Goal: Task Accomplishment & Management: Manage account settings

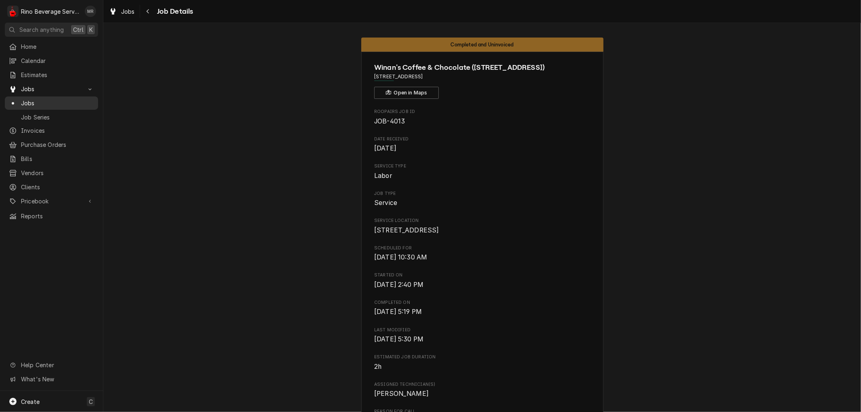
click at [43, 99] on span "Jobs" at bounding box center [57, 103] width 73 height 8
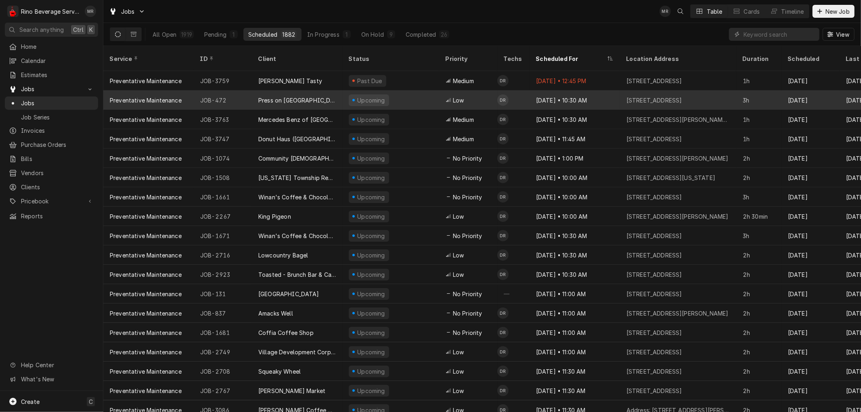
click at [340, 90] on div "Press on Monmouth" at bounding box center [297, 99] width 90 height 19
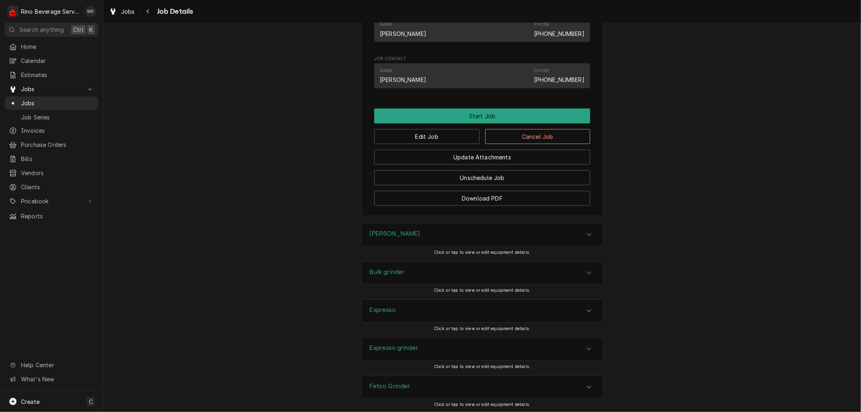
scroll to position [626, 0]
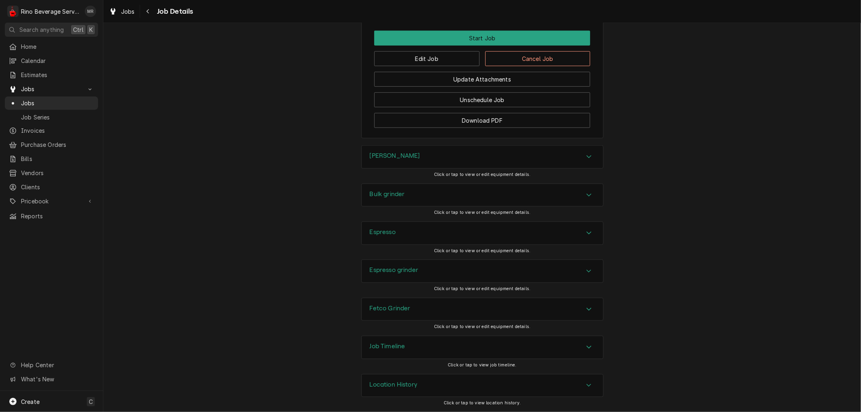
click at [434, 385] on div "Location History" at bounding box center [482, 386] width 241 height 23
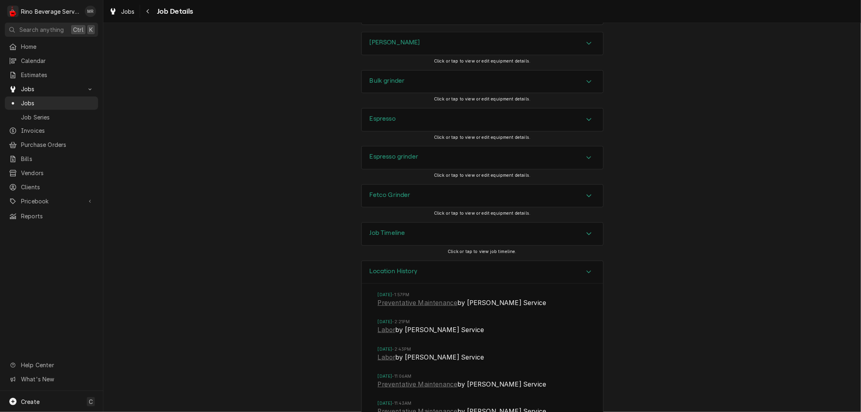
scroll to position [764, 0]
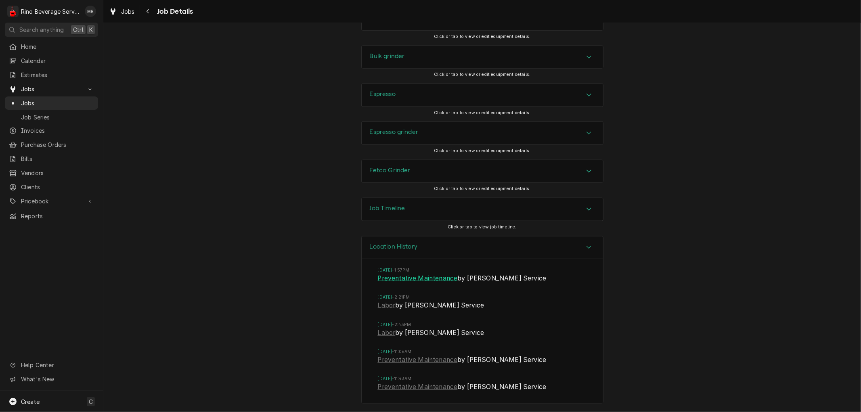
click at [400, 277] on link "Preventative Maintenance" at bounding box center [418, 279] width 80 height 10
click at [44, 197] on span "Pricebook" at bounding box center [51, 201] width 61 height 8
click at [41, 225] on span "Parts & Materials" at bounding box center [57, 229] width 73 height 8
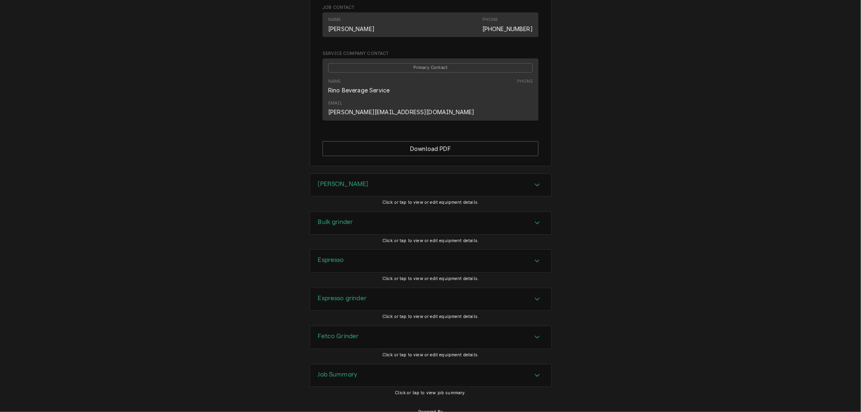
scroll to position [460, 0]
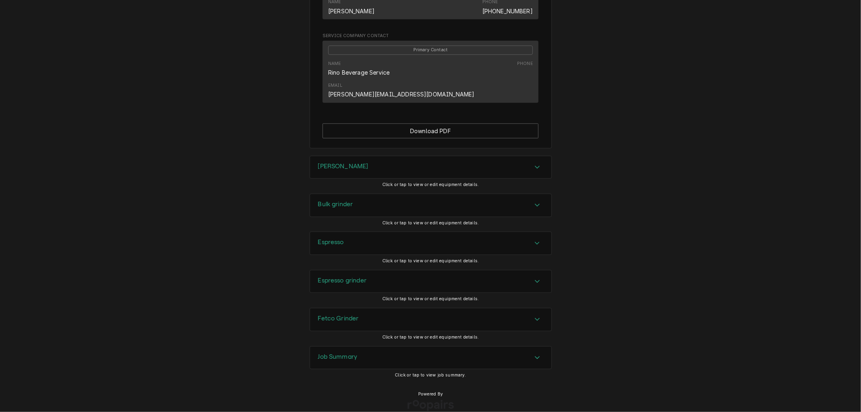
click at [360, 347] on div "Job Summary" at bounding box center [430, 358] width 241 height 23
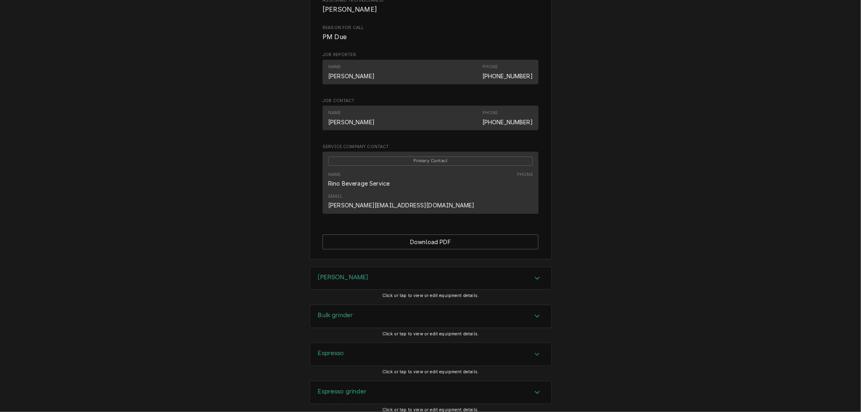
scroll to position [0, 0]
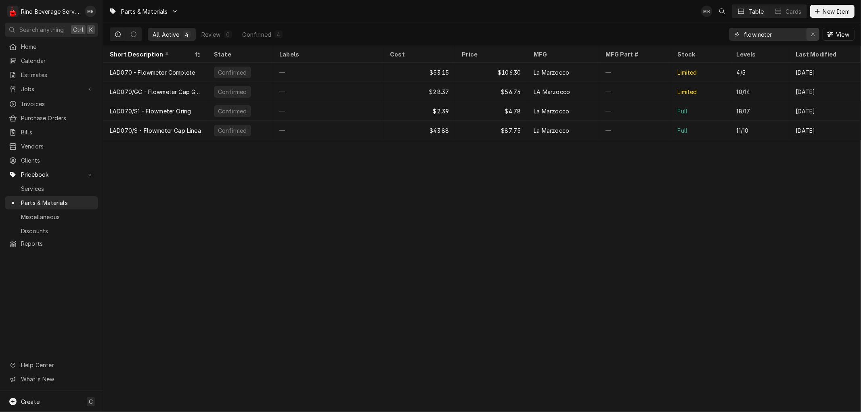
click at [810, 35] on div "Erase input" at bounding box center [813, 34] width 8 height 8
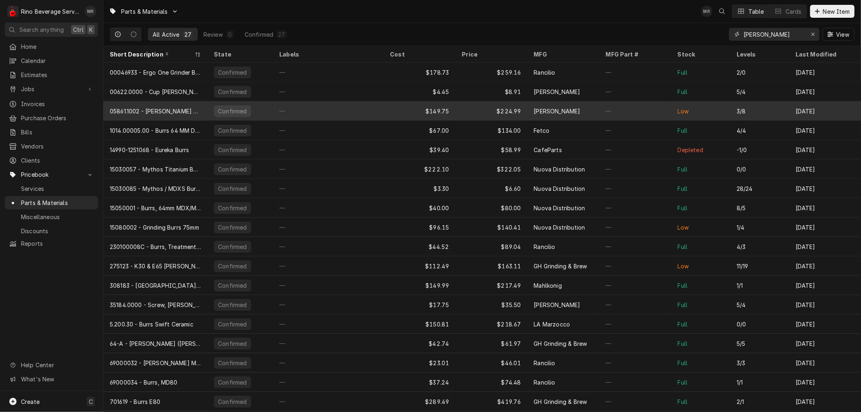
type input "burr"
click at [398, 107] on div "$149.75" at bounding box center [420, 110] width 72 height 19
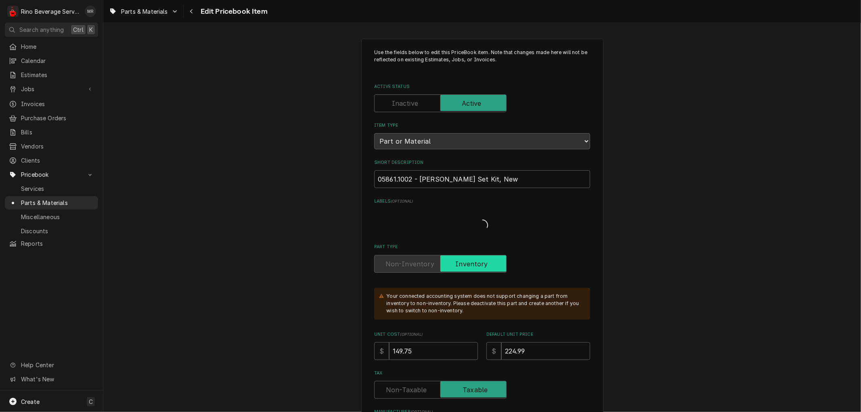
type textarea "x"
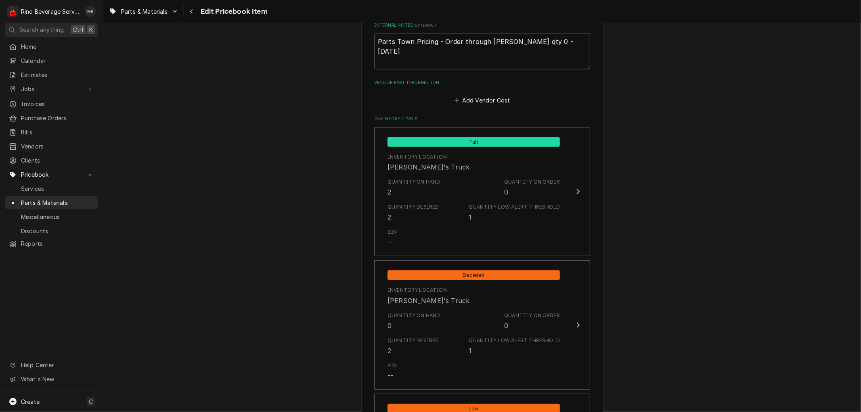
scroll to position [538, 0]
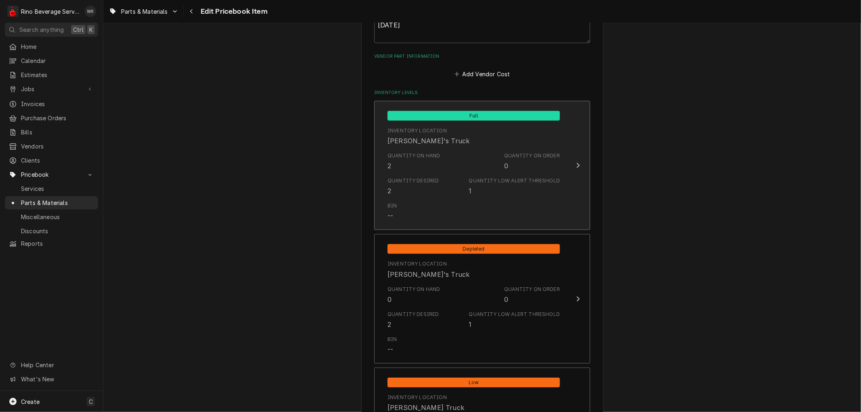
click at [449, 161] on div "Quantity on Hand 2 Quantity on Order 0" at bounding box center [474, 161] width 172 height 25
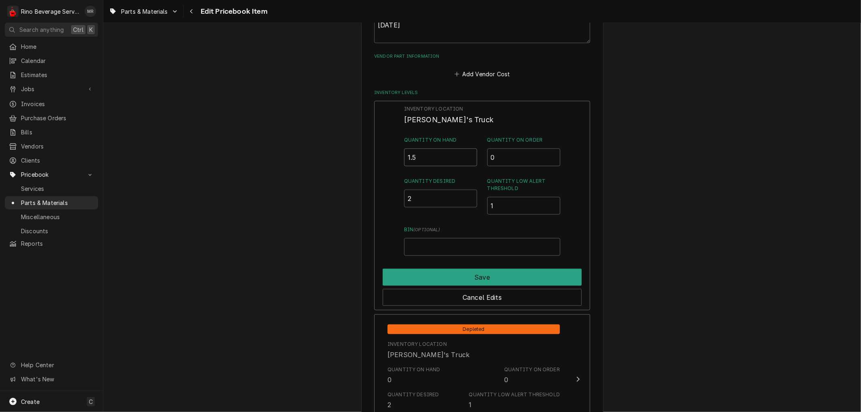
click at [468, 157] on input "1.5" at bounding box center [440, 158] width 73 height 18
type input "1"
click at [468, 157] on input "1" at bounding box center [440, 158] width 73 height 18
click at [466, 276] on button "Save" at bounding box center [482, 277] width 199 height 17
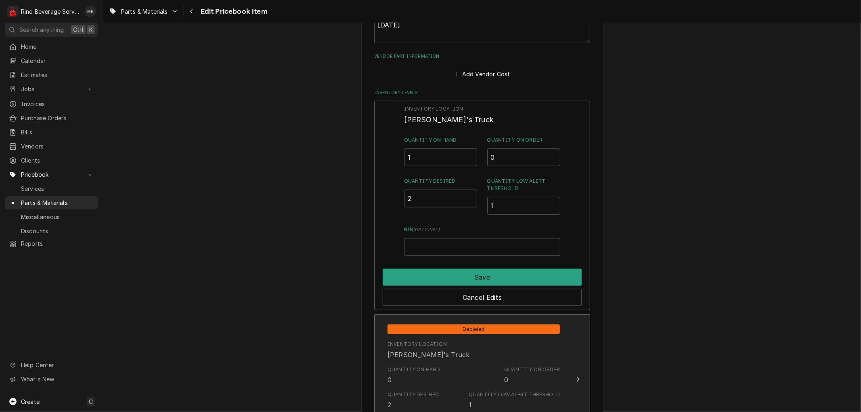
type textarea "x"
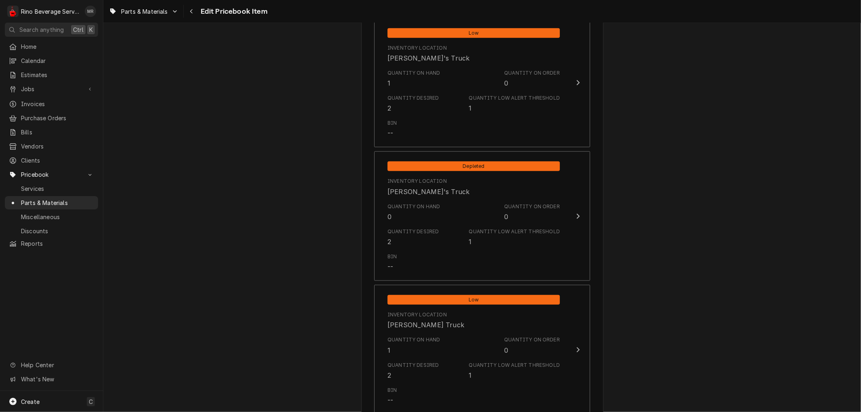
scroll to position [628, 0]
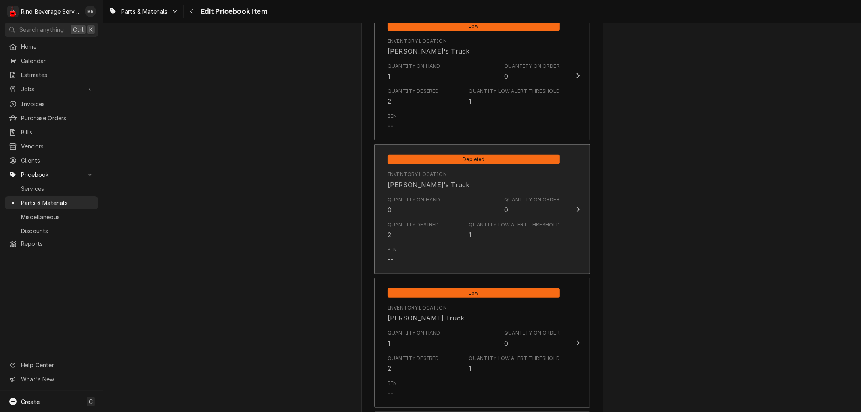
click at [429, 222] on div "Quantity Desired" at bounding box center [414, 224] width 52 height 7
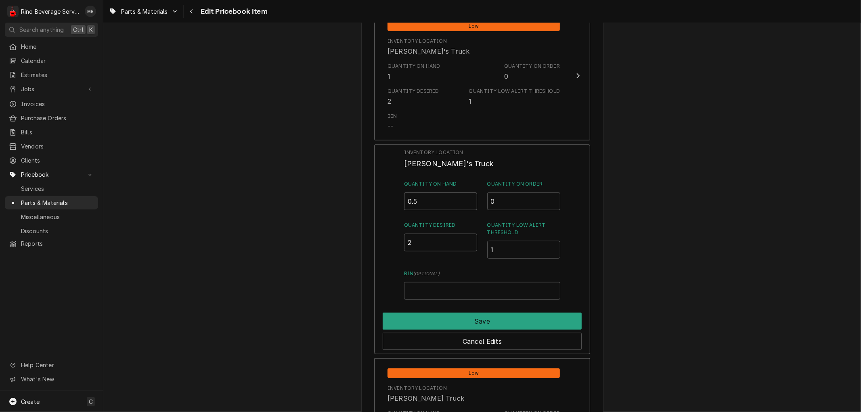
click at [468, 197] on input "0.5" at bounding box center [440, 202] width 73 height 18
type input "1"
click at [468, 197] on input "1" at bounding box center [440, 202] width 73 height 18
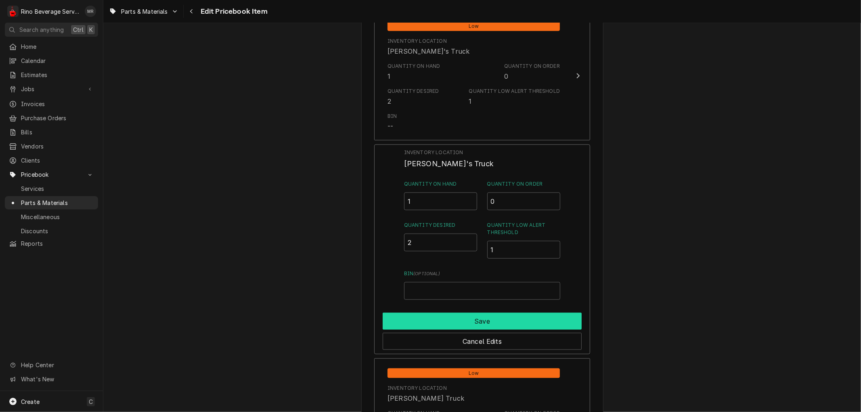
click at [453, 319] on button "Save" at bounding box center [482, 321] width 199 height 17
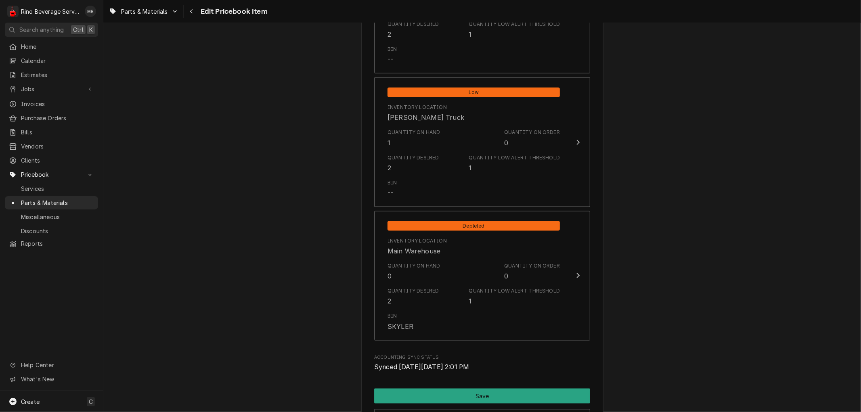
scroll to position [934, 0]
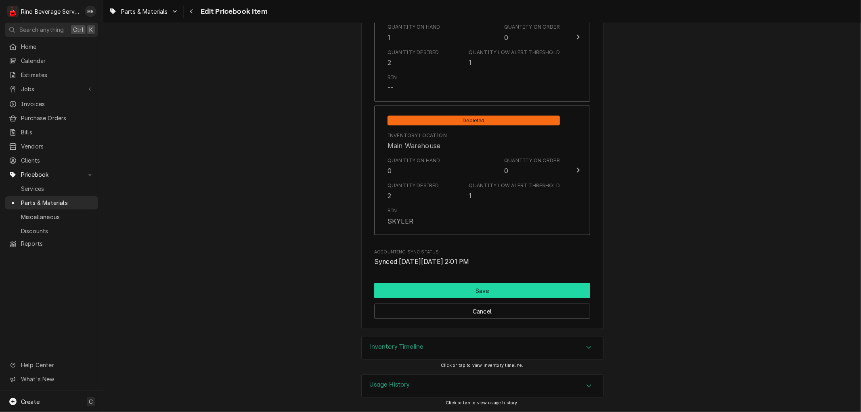
click at [466, 289] on button "Save" at bounding box center [482, 290] width 216 height 15
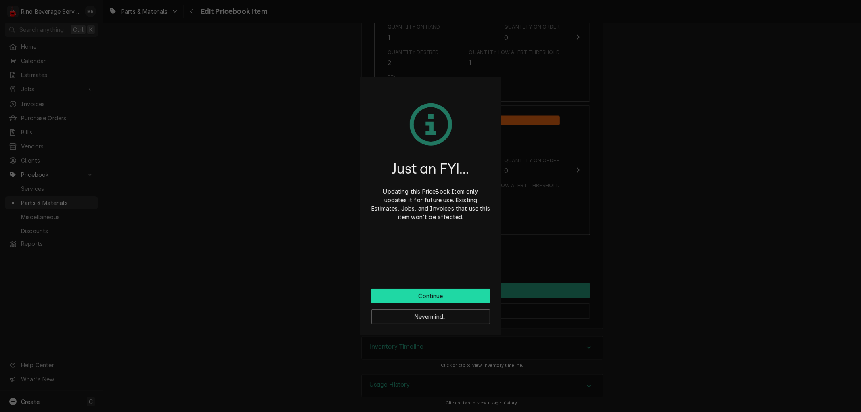
click at [463, 295] on button "Continue" at bounding box center [430, 296] width 119 height 15
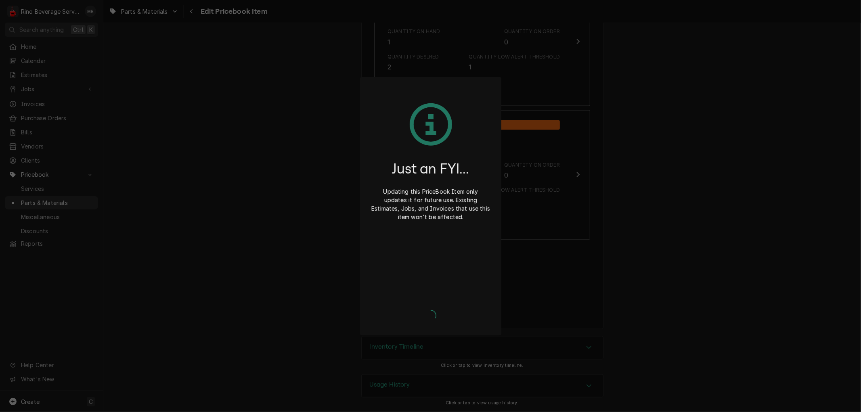
type textarea "x"
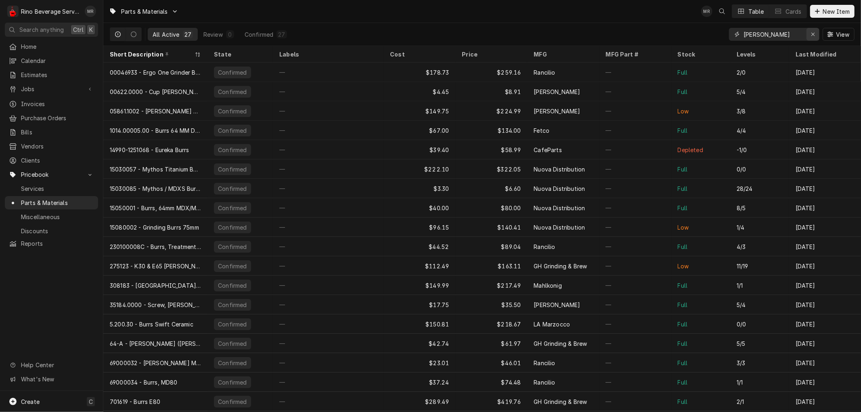
click at [812, 35] on icon "Erase input" at bounding box center [813, 34] width 4 height 6
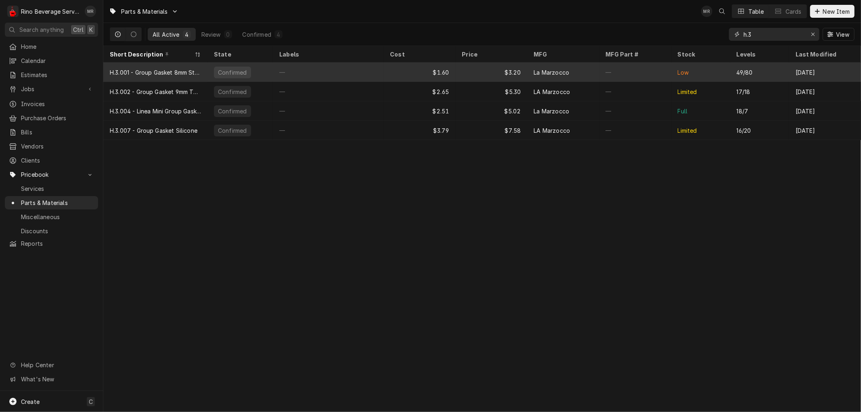
type input "h.3"
click at [369, 69] on div "—" at bounding box center [328, 72] width 111 height 19
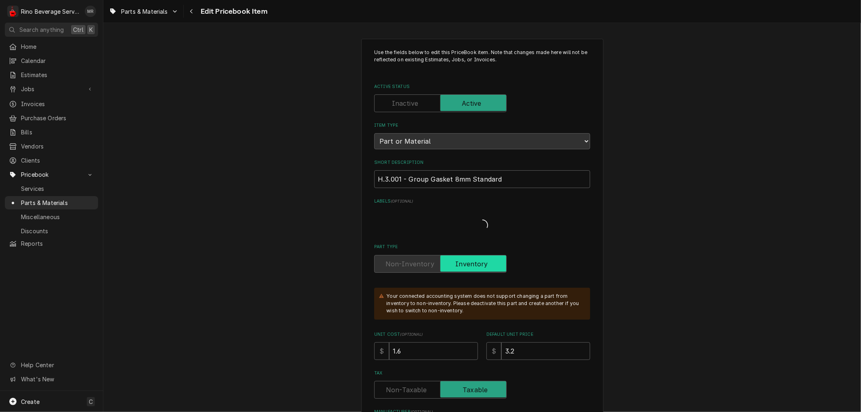
type textarea "x"
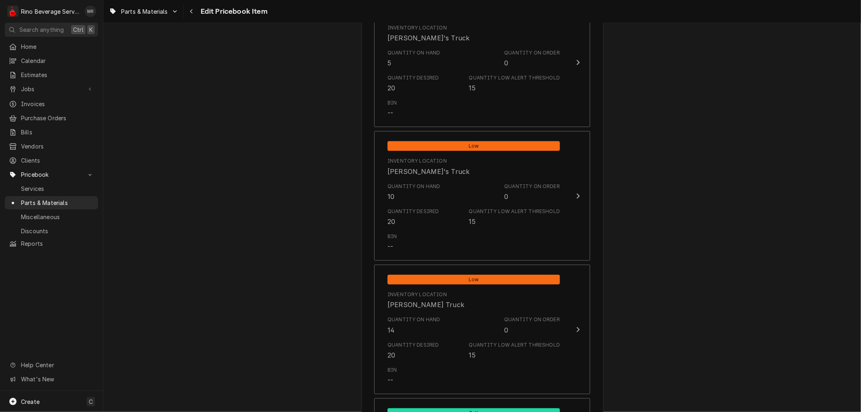
scroll to position [673, 0]
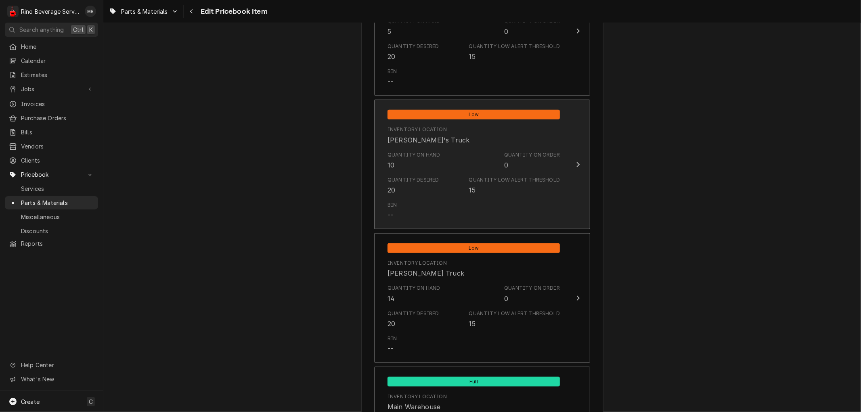
click at [418, 156] on div "Quantity on Hand" at bounding box center [414, 154] width 53 height 7
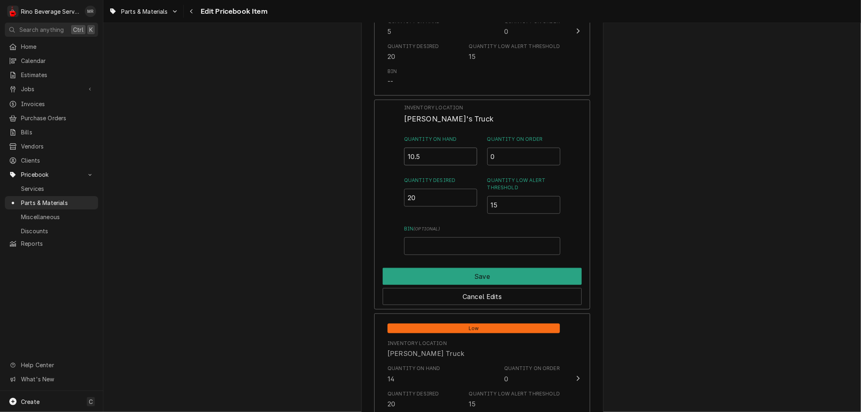
click at [468, 153] on input "10.5" at bounding box center [440, 157] width 73 height 18
click at [468, 153] on input "11" at bounding box center [440, 157] width 73 height 18
click at [468, 153] on input "12" at bounding box center [440, 157] width 73 height 18
click at [468, 153] on input "12.5" at bounding box center [440, 157] width 73 height 18
click at [468, 153] on input "13" at bounding box center [440, 157] width 73 height 18
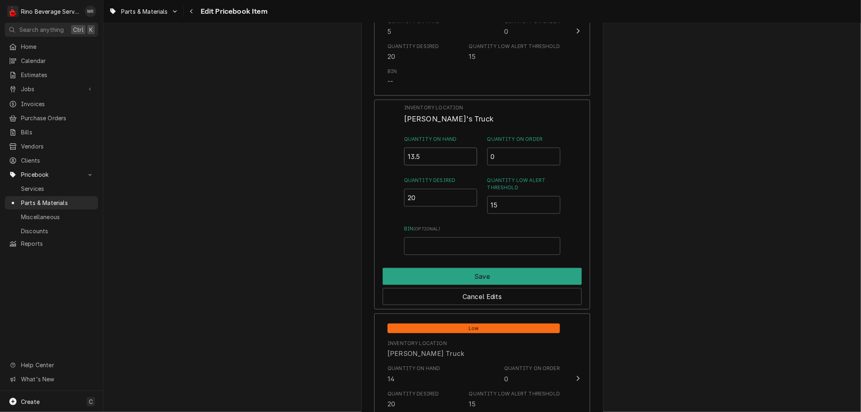
click at [468, 153] on input "13.5" at bounding box center [440, 157] width 73 height 18
click at [468, 153] on input "14" at bounding box center [440, 157] width 73 height 18
click at [468, 153] on input "14.5" at bounding box center [440, 157] width 73 height 18
click at [468, 153] on input "15" at bounding box center [440, 157] width 73 height 18
click at [468, 153] on input "15.5" at bounding box center [440, 157] width 73 height 18
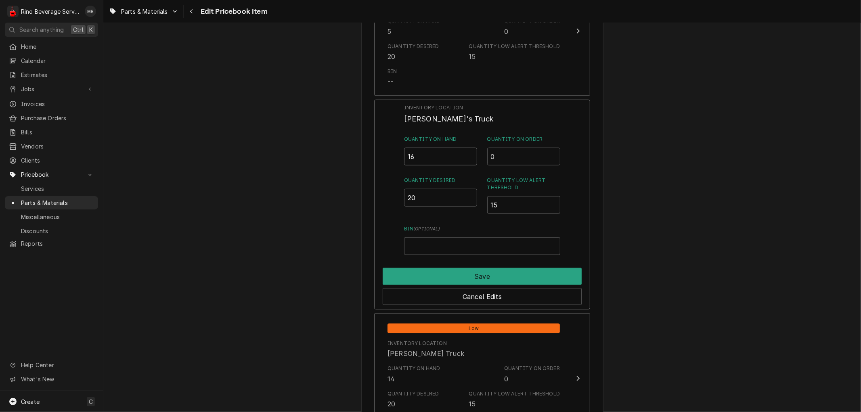
click at [468, 153] on input "16" at bounding box center [440, 157] width 73 height 18
click at [468, 153] on input "16.5" at bounding box center [440, 157] width 73 height 18
click at [468, 153] on input "17" at bounding box center [440, 157] width 73 height 18
click at [468, 153] on input "17.5" at bounding box center [440, 157] width 73 height 18
click at [468, 153] on input "18" at bounding box center [440, 157] width 73 height 18
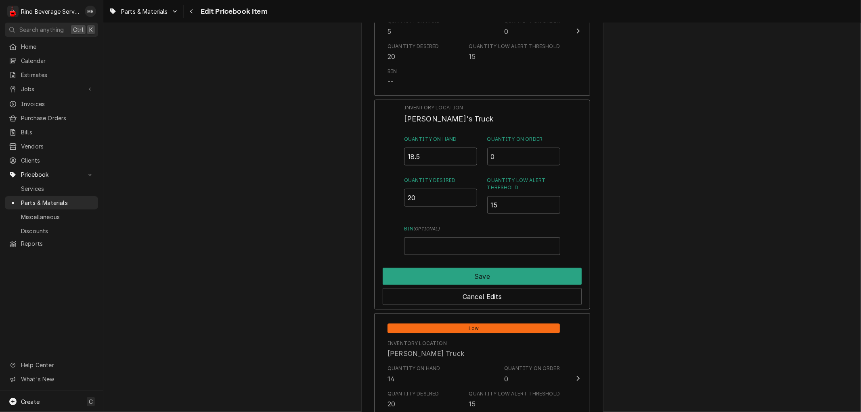
click at [468, 153] on input "18.5" at bounding box center [440, 157] width 73 height 18
click at [468, 153] on input "19" at bounding box center [440, 157] width 73 height 18
click at [468, 153] on input "19.5" at bounding box center [440, 157] width 73 height 18
type input "20"
click at [468, 153] on input "20" at bounding box center [440, 157] width 73 height 18
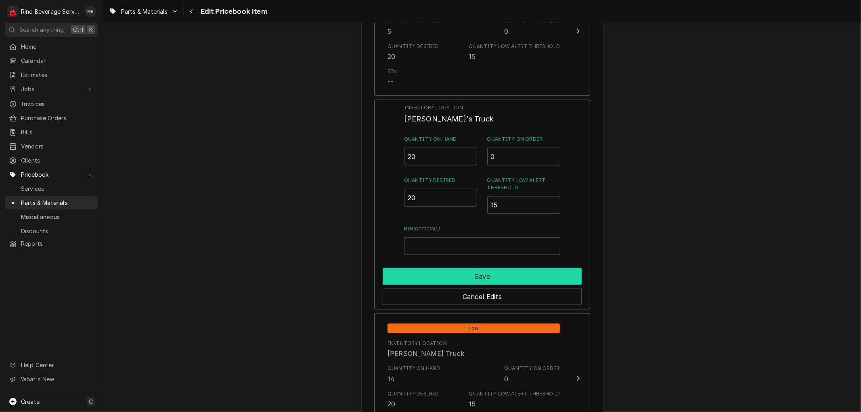
click at [458, 275] on button "Save" at bounding box center [482, 276] width 199 height 17
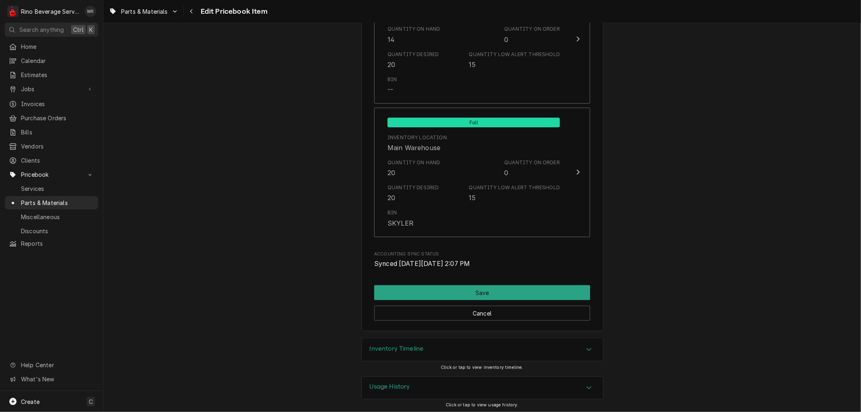
scroll to position [934, 0]
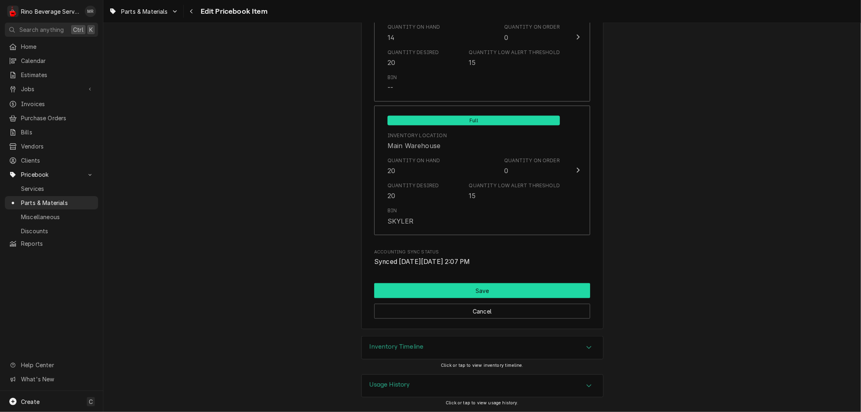
click at [448, 291] on button "Save" at bounding box center [482, 290] width 216 height 15
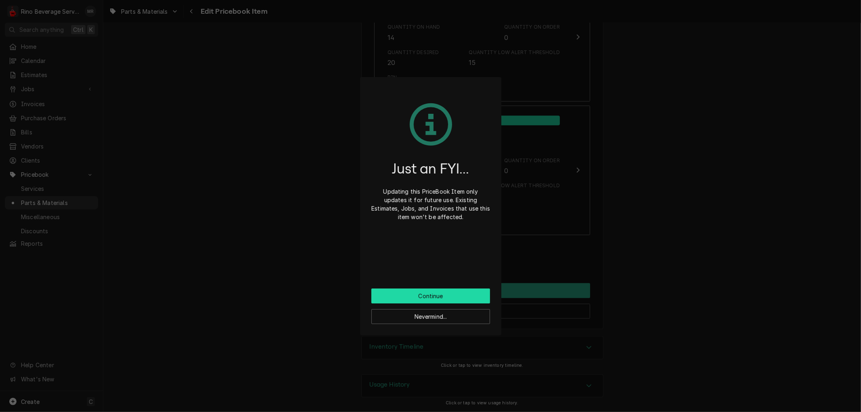
click at [447, 291] on button "Continue" at bounding box center [430, 296] width 119 height 15
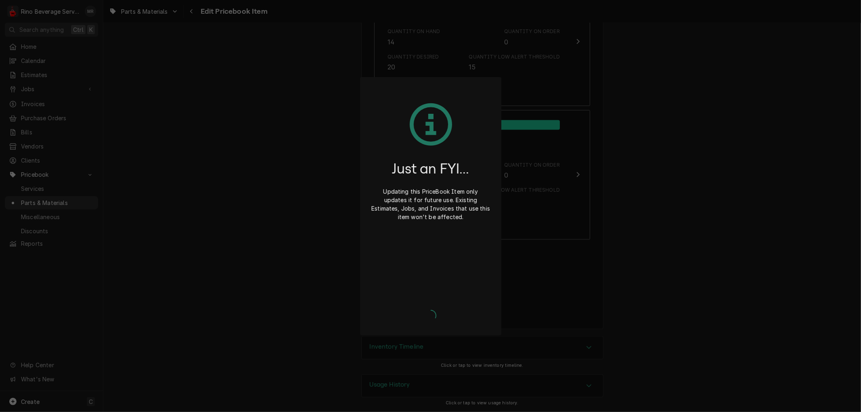
type textarea "x"
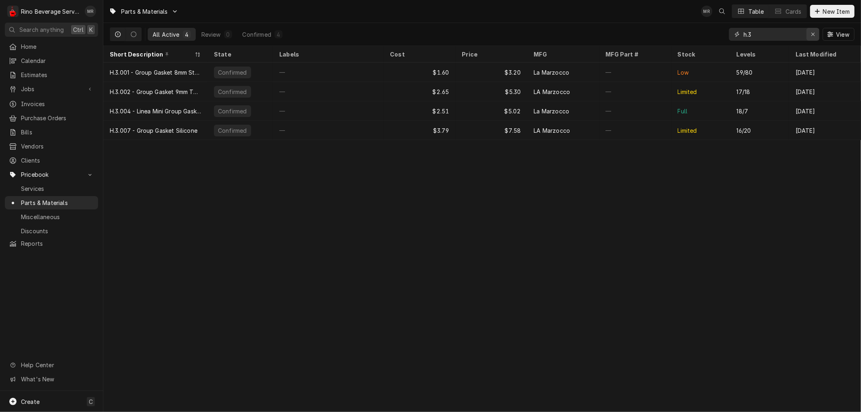
click at [812, 34] on icon "Erase input" at bounding box center [813, 34] width 4 height 6
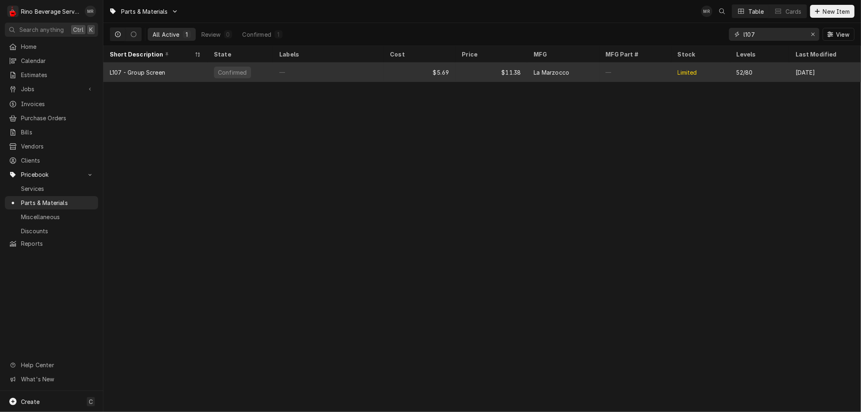
type input "l107"
click at [390, 75] on div "$5.69" at bounding box center [420, 72] width 72 height 19
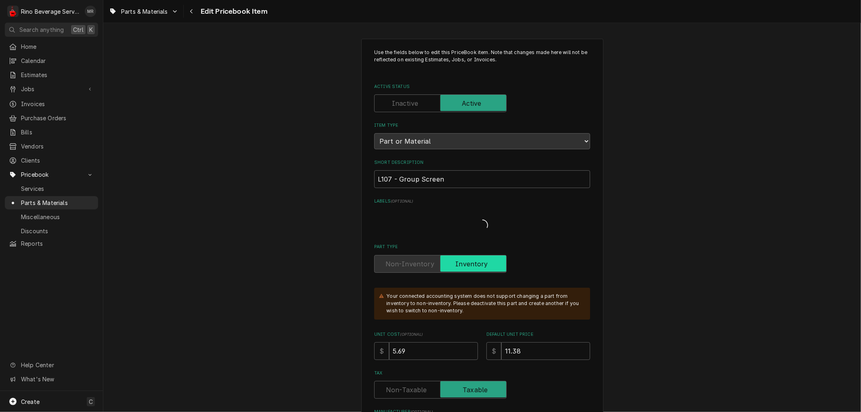
type textarea "x"
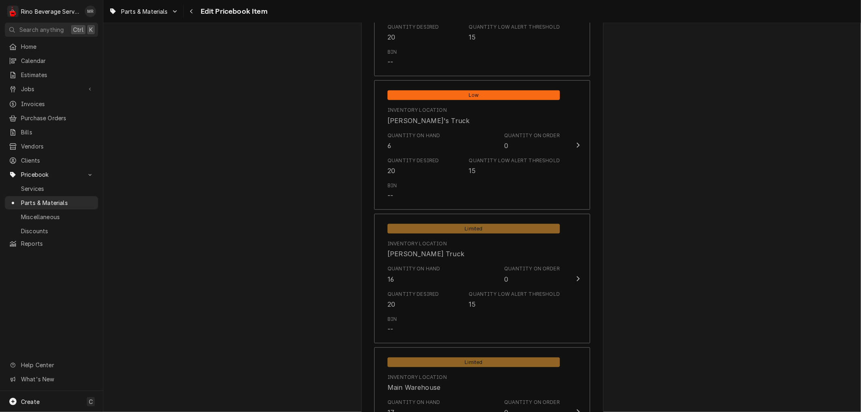
scroll to position [808, 0]
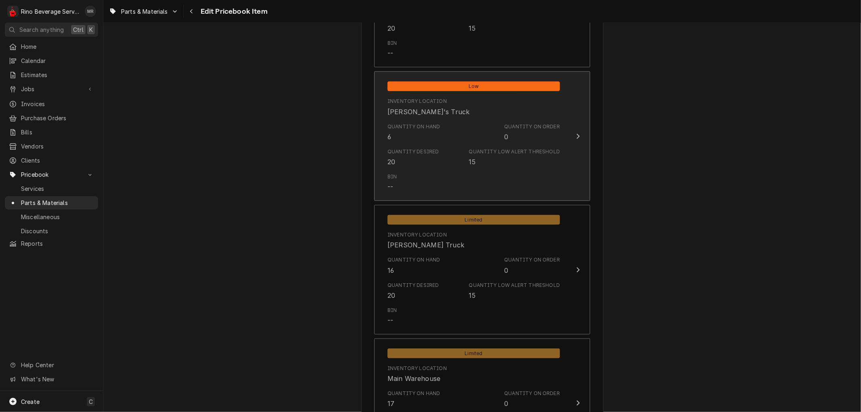
click at [393, 127] on div "Quantity on Hand" at bounding box center [414, 126] width 53 height 7
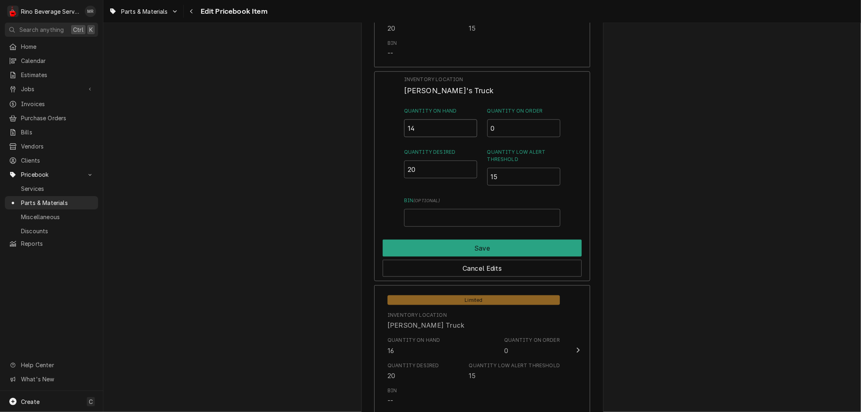
click at [467, 125] on input "14" at bounding box center [440, 129] width 73 height 18
click at [467, 125] on input "18" at bounding box center [440, 129] width 73 height 18
click at [467, 125] on input "18.5" at bounding box center [440, 129] width 73 height 18
click at [467, 125] on input "19" at bounding box center [440, 129] width 73 height 18
click at [467, 126] on input "19.5" at bounding box center [440, 129] width 73 height 18
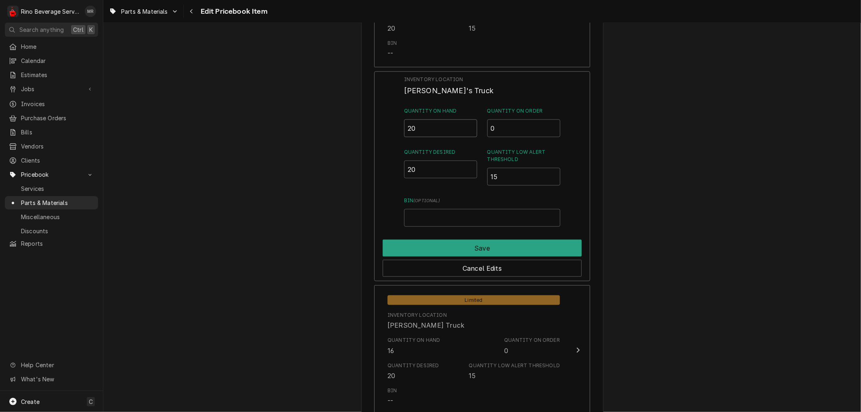
click at [467, 126] on input "20" at bounding box center [440, 129] width 73 height 18
click at [467, 126] on input "20.5" at bounding box center [440, 129] width 73 height 18
click at [467, 126] on input "21" at bounding box center [440, 129] width 73 height 18
click at [467, 126] on input "21.5" at bounding box center [440, 129] width 73 height 18
click at [467, 126] on input "22" at bounding box center [440, 129] width 73 height 18
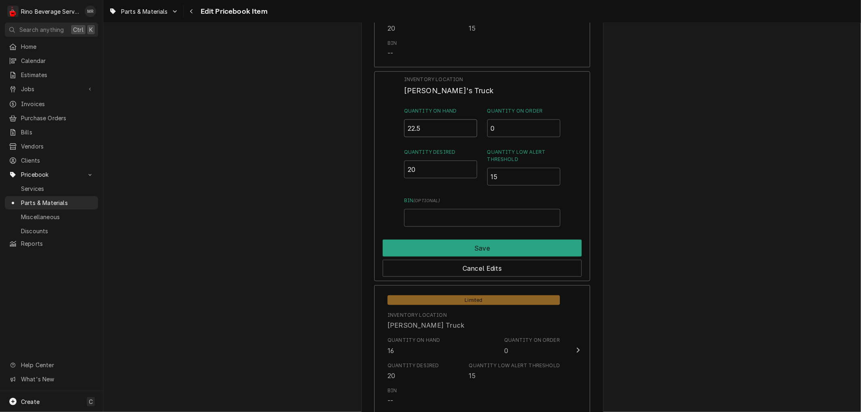
click at [467, 126] on input "22.5" at bounding box center [440, 129] width 73 height 18
click at [467, 126] on input "23" at bounding box center [440, 129] width 73 height 18
click at [467, 126] on input "23.5" at bounding box center [440, 129] width 73 height 18
click at [467, 126] on input "24" at bounding box center [440, 129] width 73 height 18
click at [467, 126] on input "24.5" at bounding box center [440, 129] width 73 height 18
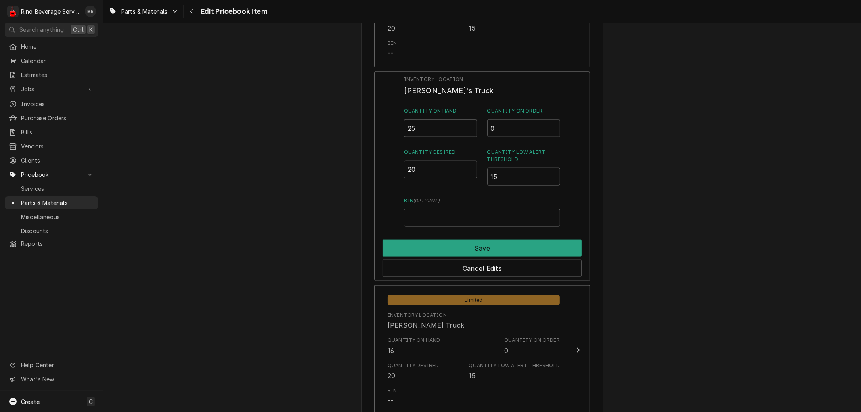
type input "25"
click at [467, 126] on input "25" at bounding box center [440, 129] width 73 height 18
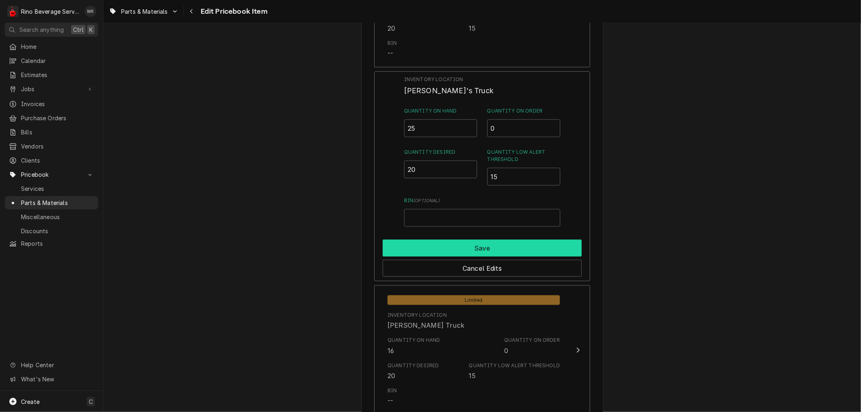
click at [463, 241] on button "Save" at bounding box center [482, 248] width 199 height 17
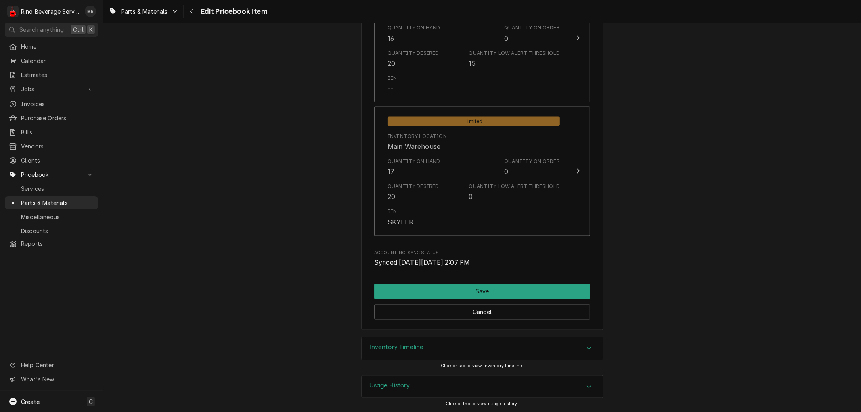
scroll to position [1040, 0]
click at [461, 291] on button "Save" at bounding box center [482, 290] width 216 height 15
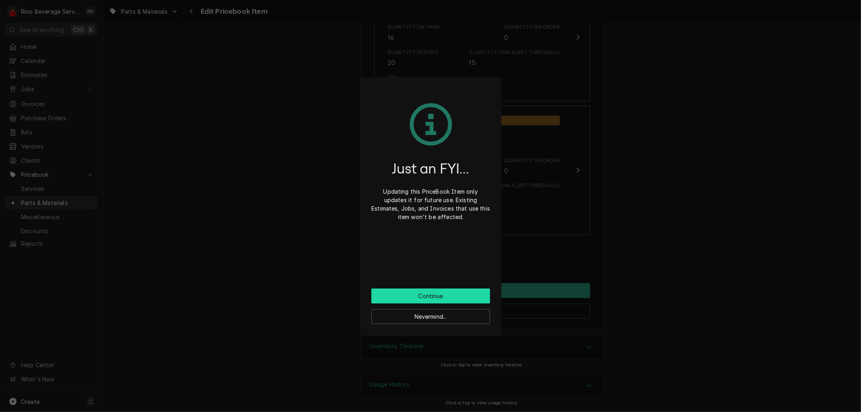
click at [449, 296] on button "Continue" at bounding box center [430, 296] width 119 height 15
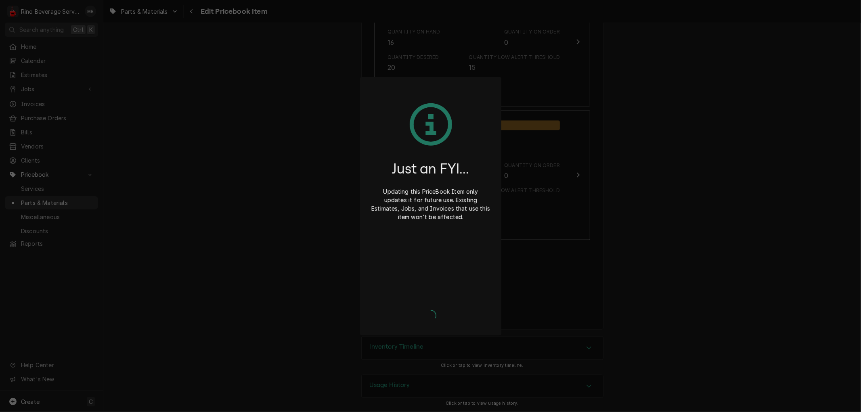
type textarea "x"
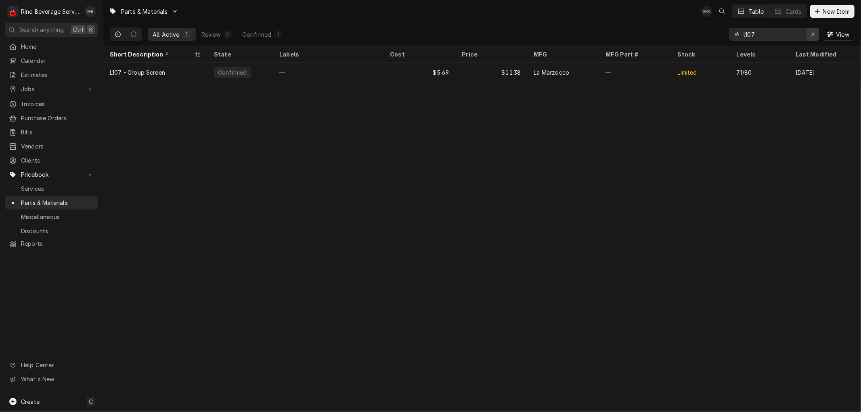
click at [812, 35] on icon "Erase input" at bounding box center [813, 34] width 4 height 6
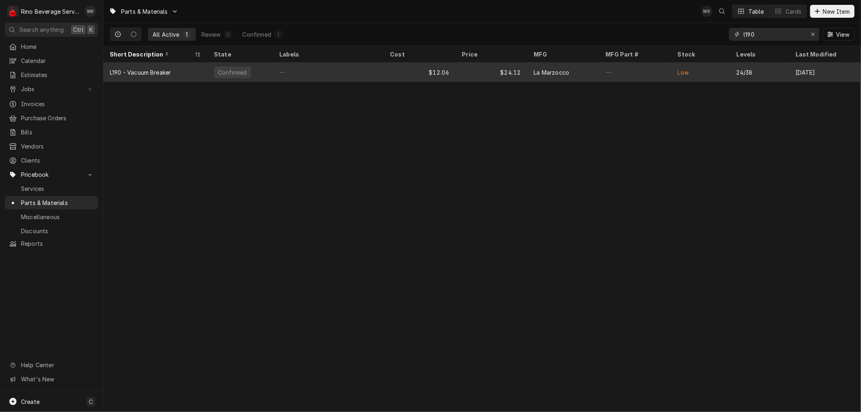
type input "l190"
click at [376, 71] on div "—" at bounding box center [328, 72] width 111 height 19
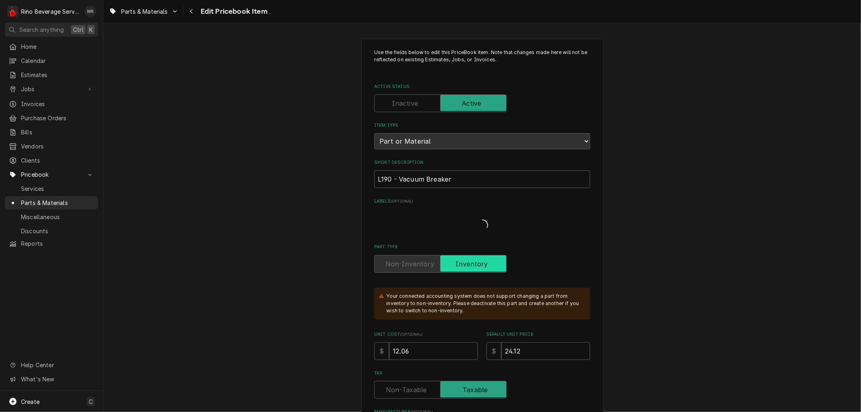
type textarea "x"
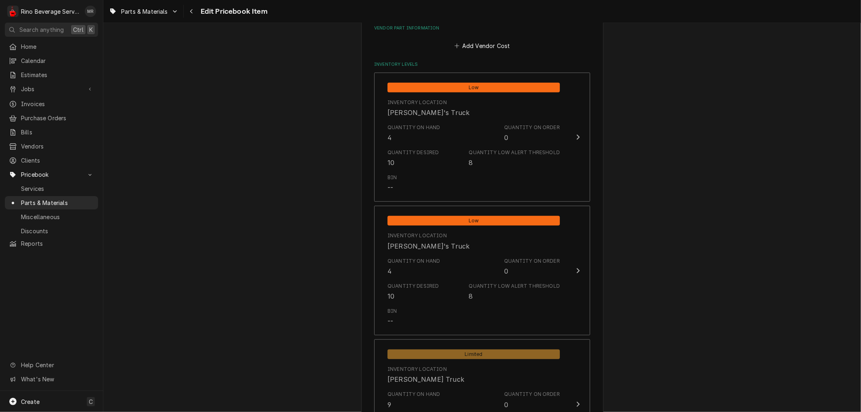
scroll to position [628, 0]
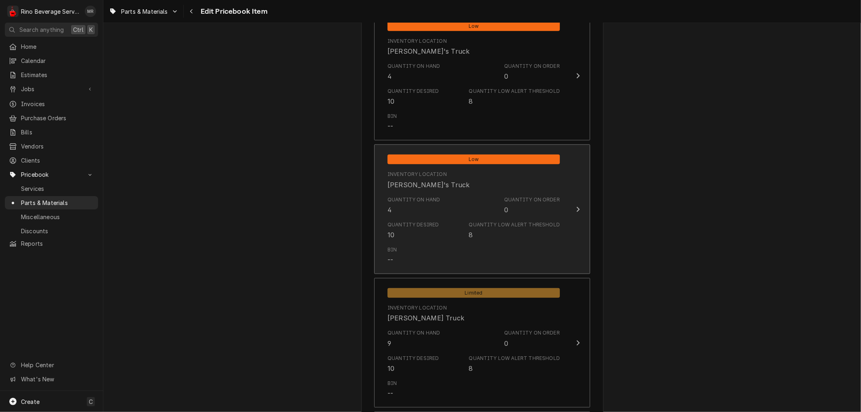
click at [423, 190] on div "Inventory Location Dane's Truck" at bounding box center [474, 180] width 172 height 25
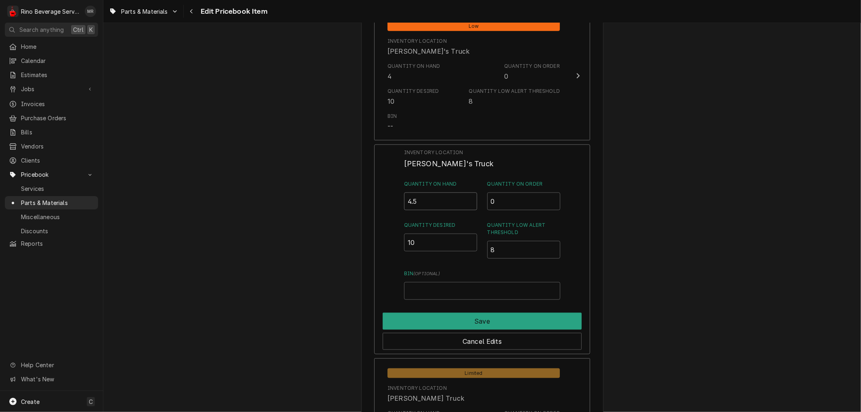
click at [466, 199] on input "4.5" at bounding box center [440, 202] width 73 height 18
click at [466, 199] on input "5" at bounding box center [440, 202] width 73 height 18
click at [466, 199] on input "5.5" at bounding box center [440, 202] width 73 height 18
click at [466, 199] on input "6" at bounding box center [440, 202] width 73 height 18
click at [466, 199] on input "6.5" at bounding box center [440, 202] width 73 height 18
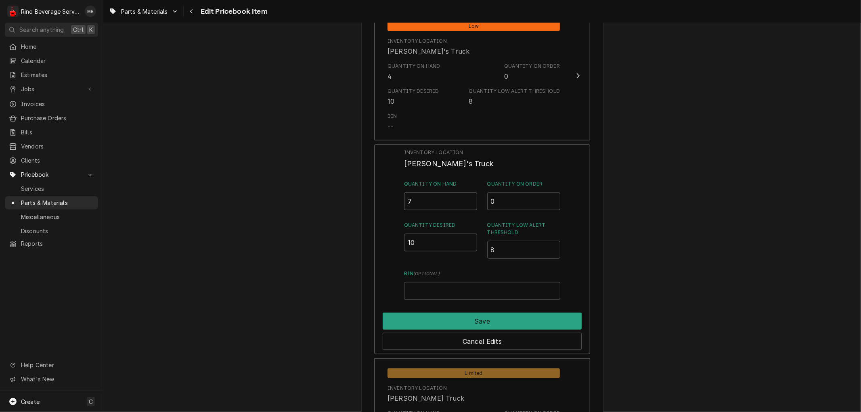
click at [466, 199] on input "7" at bounding box center [440, 202] width 73 height 18
click at [466, 199] on input "7.5" at bounding box center [440, 202] width 73 height 18
type input "8"
click at [466, 199] on input "8" at bounding box center [440, 202] width 73 height 18
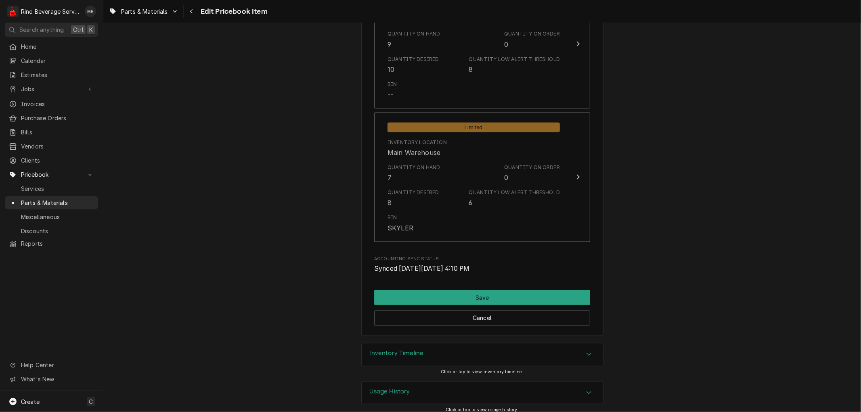
scroll to position [1014, 0]
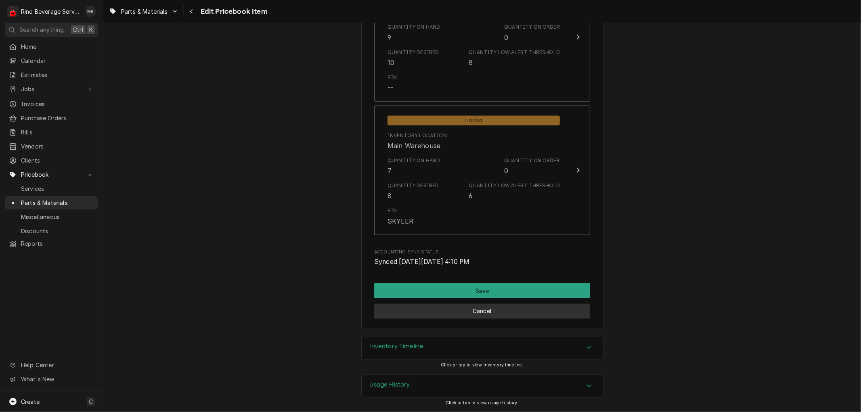
click at [425, 310] on button "Cancel" at bounding box center [482, 311] width 216 height 15
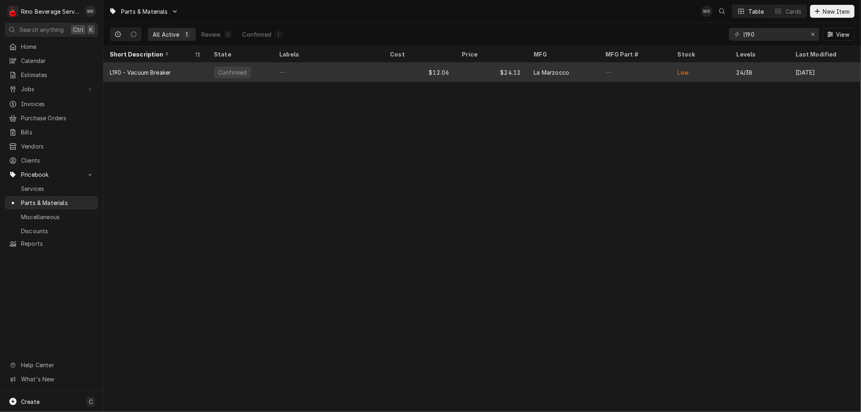
click at [373, 73] on div "—" at bounding box center [328, 72] width 111 height 19
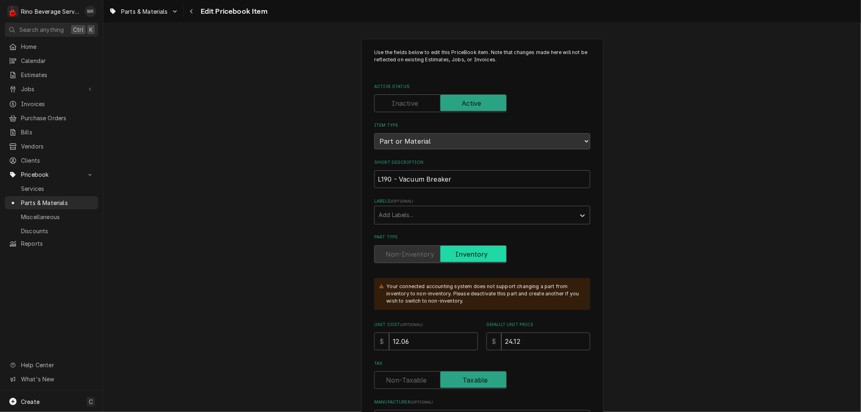
type textarea "x"
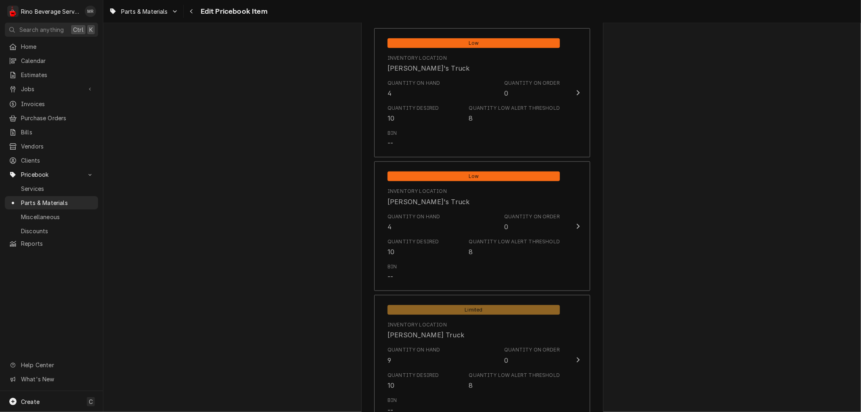
scroll to position [628, 0]
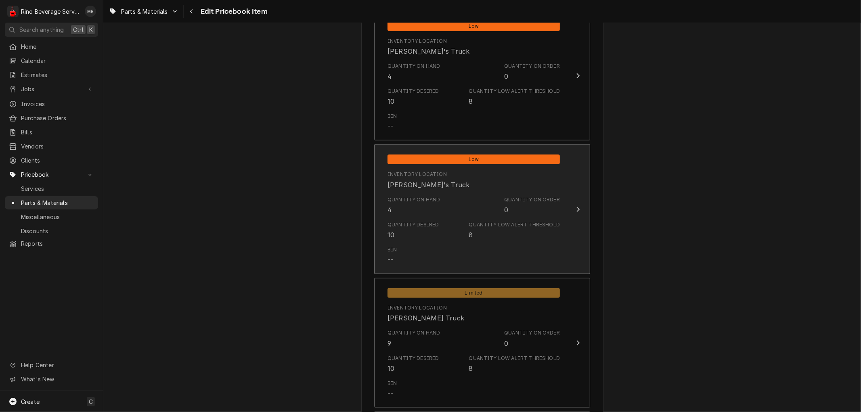
click at [435, 200] on div "Quantity on Hand 4 Quantity on Order 0" at bounding box center [474, 205] width 172 height 25
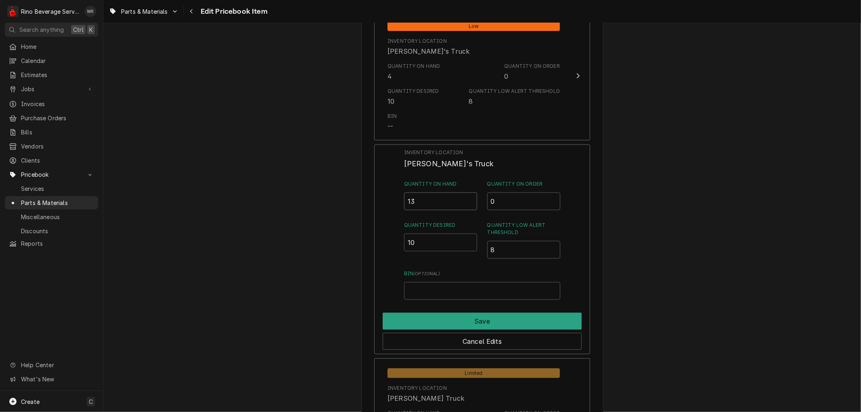
click at [469, 198] on input "13" at bounding box center [440, 202] width 73 height 18
click at [469, 201] on input "12.5" at bounding box center [440, 202] width 73 height 18
type input "12"
click at [469, 201] on input "12" at bounding box center [440, 202] width 73 height 18
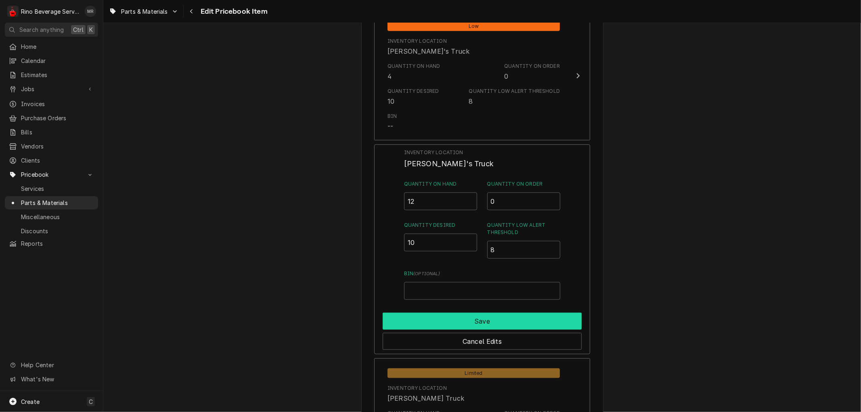
click at [441, 316] on button "Save" at bounding box center [482, 321] width 199 height 17
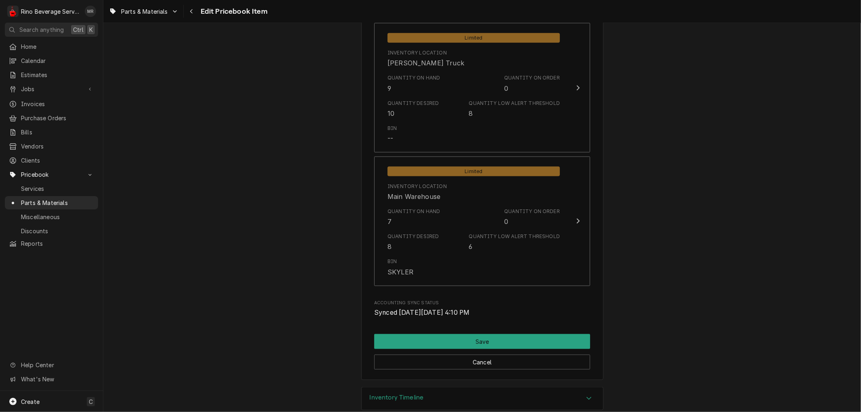
scroll to position [934, 0]
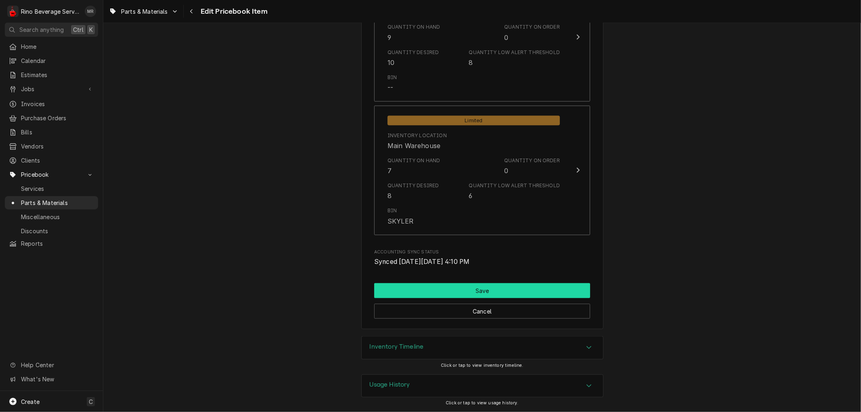
click at [470, 287] on button "Save" at bounding box center [482, 290] width 216 height 15
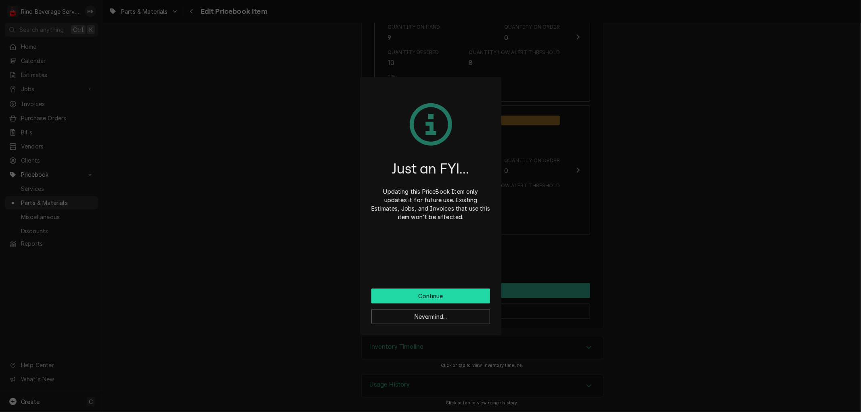
click at [443, 297] on button "Continue" at bounding box center [430, 296] width 119 height 15
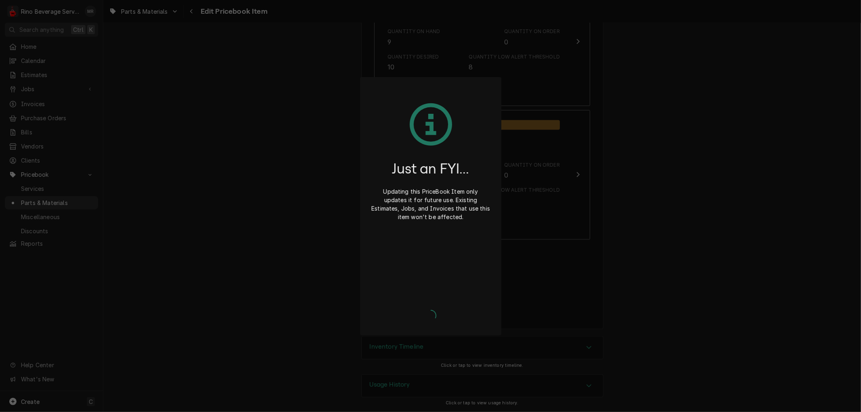
type textarea "x"
